Goal: Go to known website: Access a specific website the user already knows

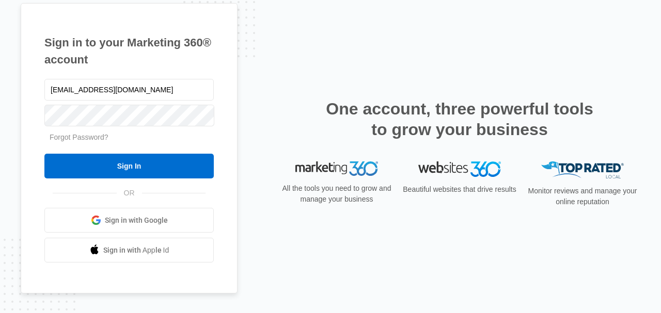
type input "[EMAIL_ADDRESS][DOMAIN_NAME]"
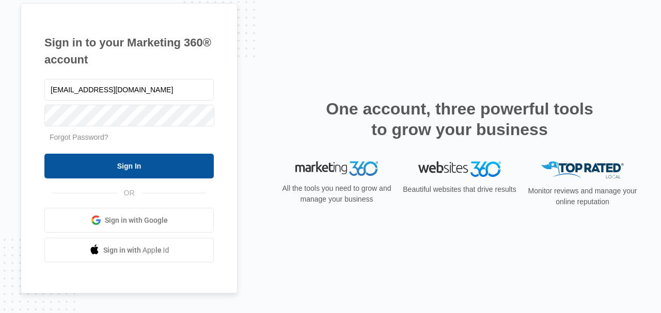
click at [133, 169] on input "Sign In" at bounding box center [128, 166] width 169 height 25
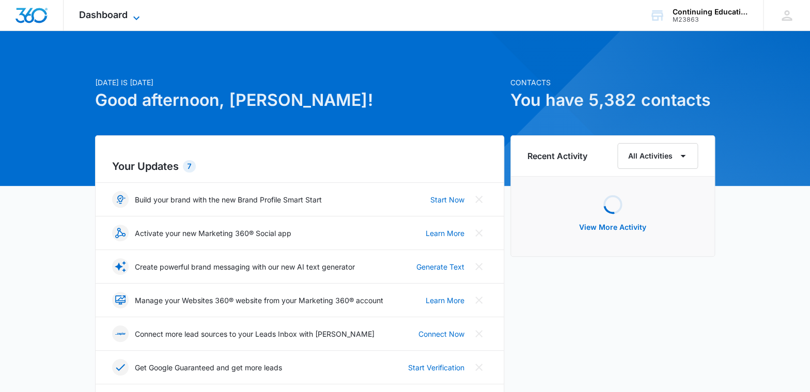
click at [122, 15] on span "Dashboard" at bounding box center [103, 14] width 49 height 11
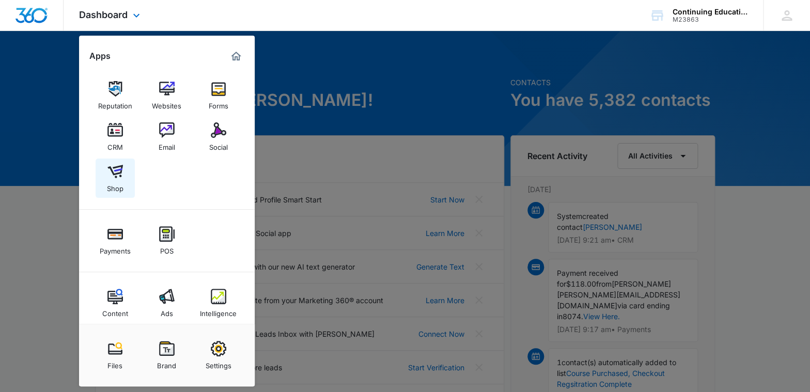
click at [117, 176] on img at bounding box center [114, 171] width 15 height 15
